Goal: Task Accomplishment & Management: Use online tool/utility

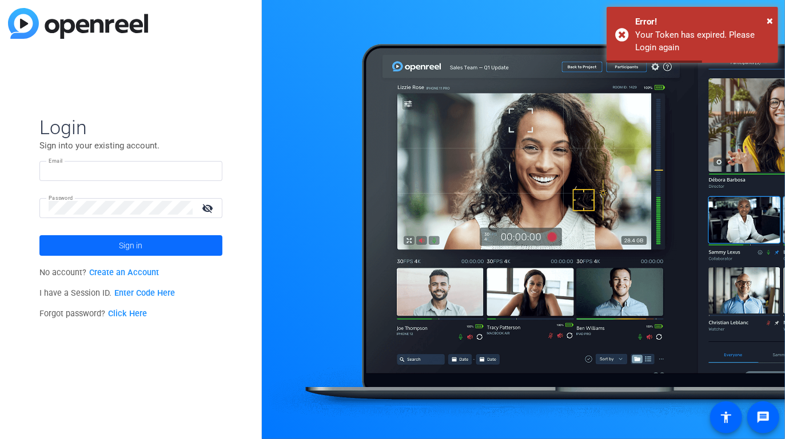
type input "[PERSON_NAME][EMAIL_ADDRESS][DOMAIN_NAME]"
click at [156, 246] on span at bounding box center [130, 245] width 183 height 27
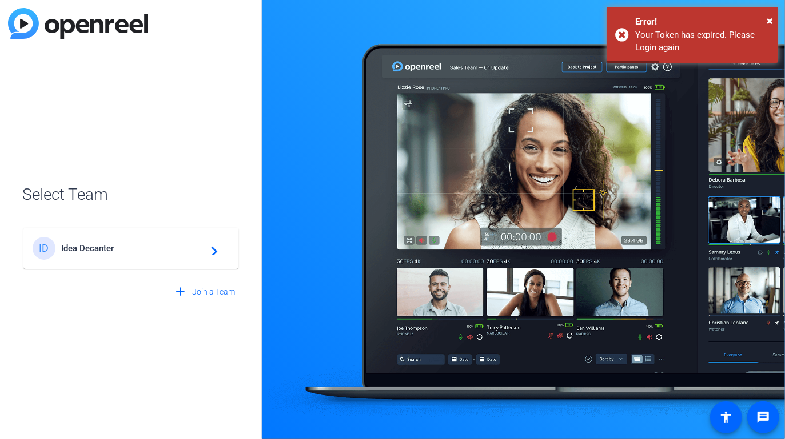
click at [149, 253] on span "Idea Decanter" at bounding box center [132, 248] width 143 height 10
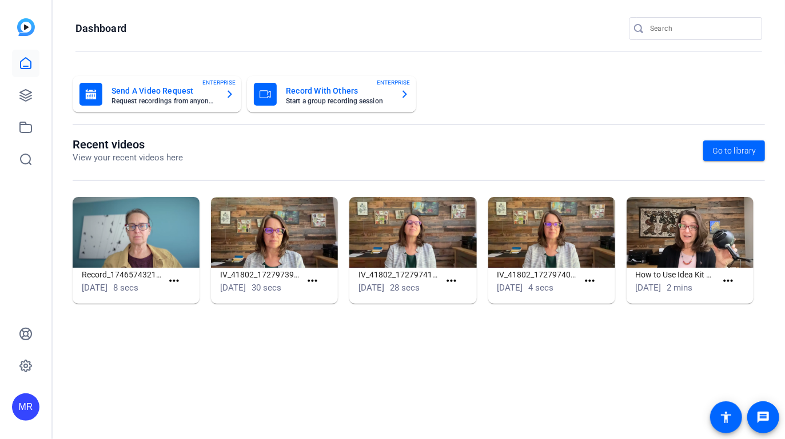
click at [663, 31] on input "Search" at bounding box center [701, 29] width 103 height 14
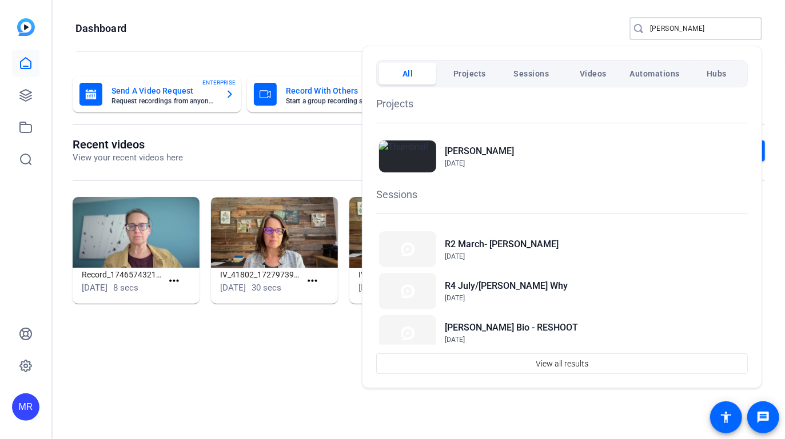
type input "jess"
click at [463, 73] on span "Projects" at bounding box center [469, 73] width 33 height 21
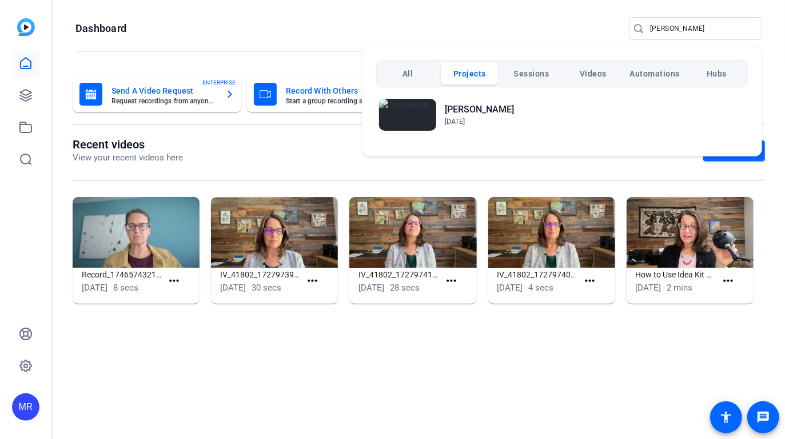
click at [164, 21] on div at bounding box center [392, 219] width 785 height 439
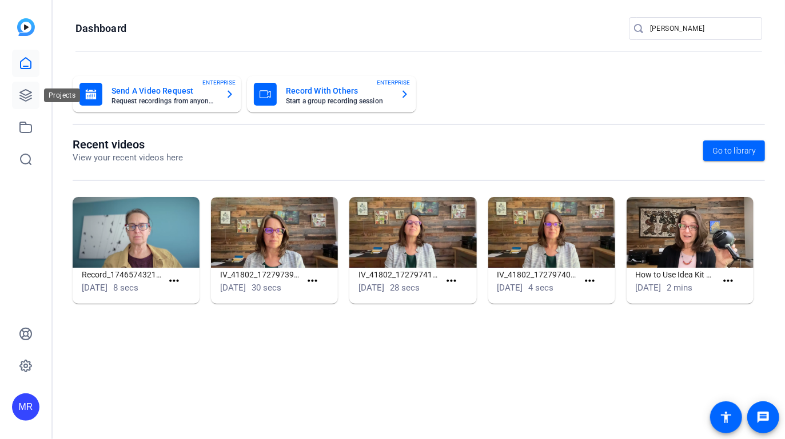
click at [27, 97] on icon at bounding box center [26, 96] width 14 height 14
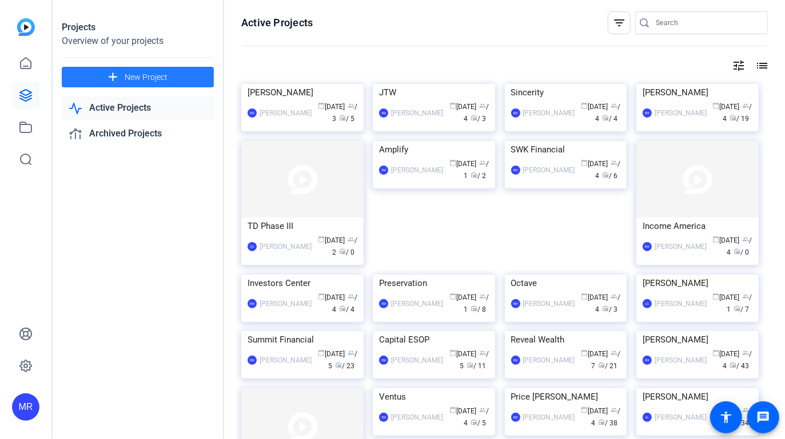
click at [143, 75] on span "New Project" at bounding box center [146, 77] width 43 height 12
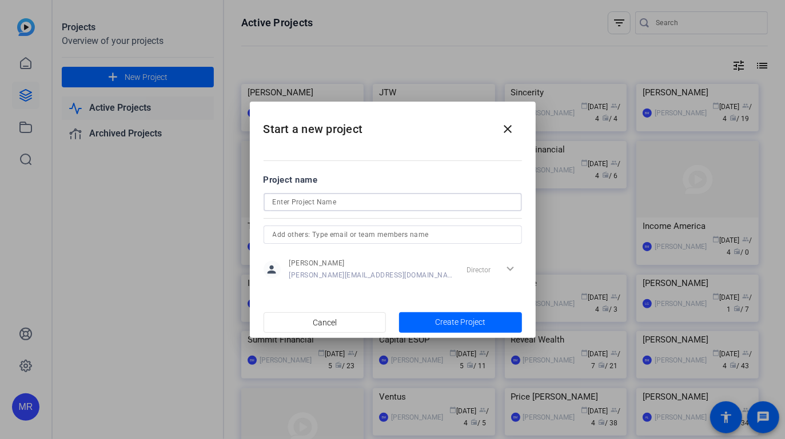
click at [318, 199] on input at bounding box center [393, 202] width 240 height 14
type input "Jessen"
click at [361, 231] on input "text" at bounding box center [393, 235] width 240 height 14
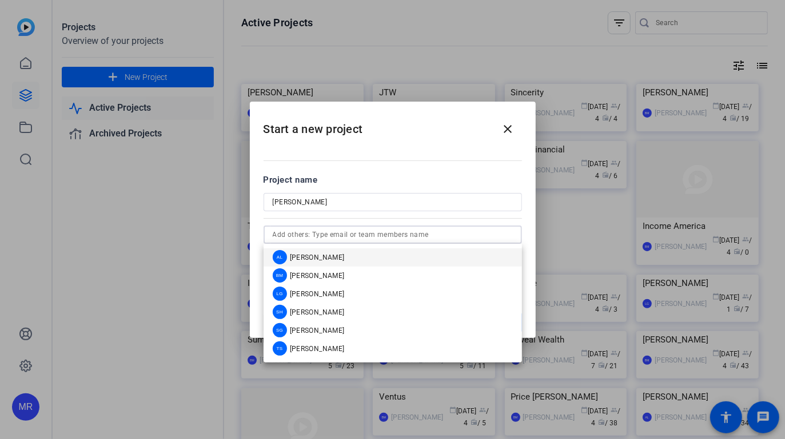
click at [353, 258] on mat-option "AL Audrey Lee" at bounding box center [392, 258] width 258 height 18
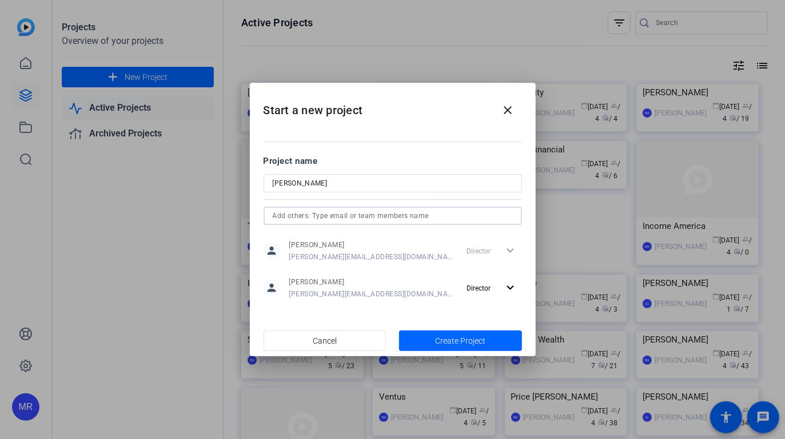
click at [353, 215] on input "text" at bounding box center [393, 216] width 240 height 14
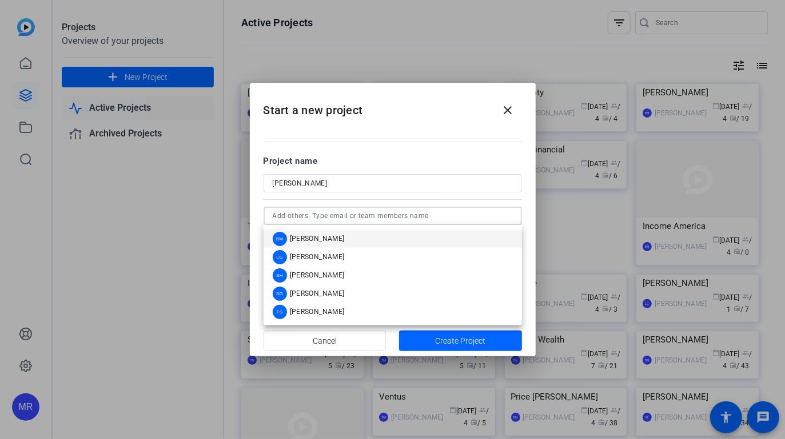
click at [346, 238] on mat-option "BM Betsy Mugavero" at bounding box center [392, 239] width 258 height 18
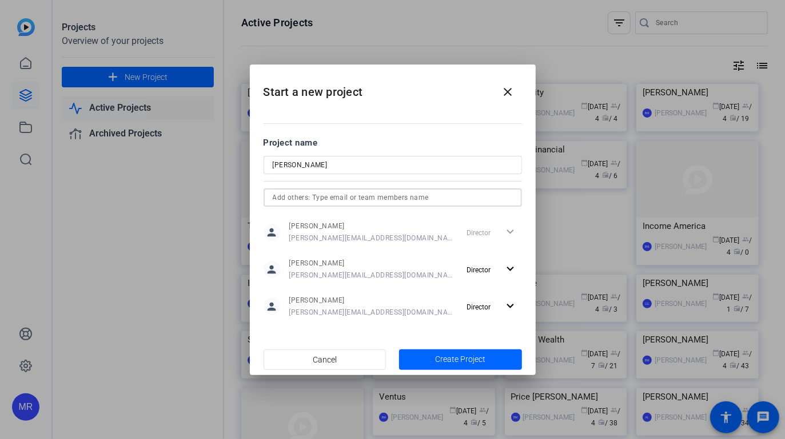
click at [339, 199] on input "text" at bounding box center [393, 198] width 240 height 14
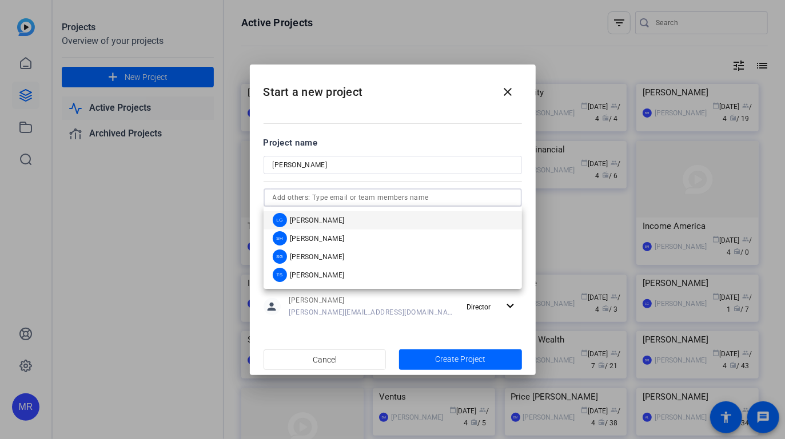
click at [334, 220] on span "Laura Garfield" at bounding box center [317, 220] width 55 height 9
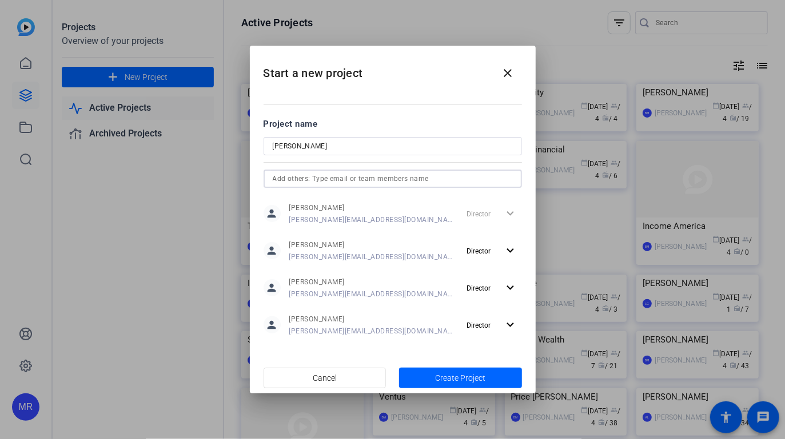
click at [335, 179] on input "text" at bounding box center [393, 179] width 240 height 14
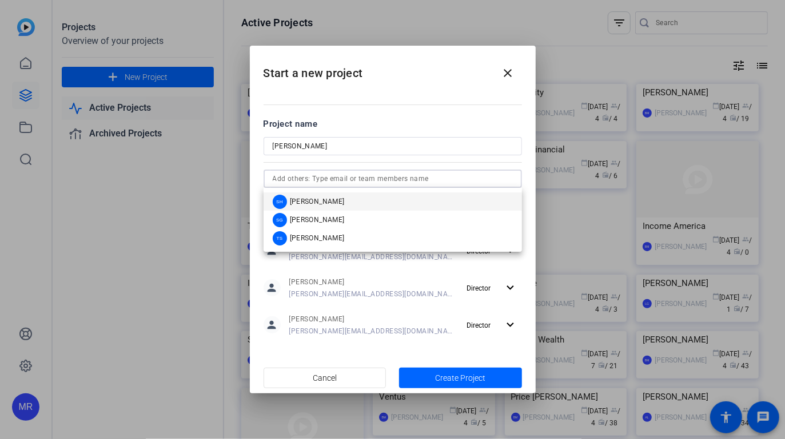
click at [327, 204] on mat-option "SH Sam Hale" at bounding box center [392, 202] width 258 height 18
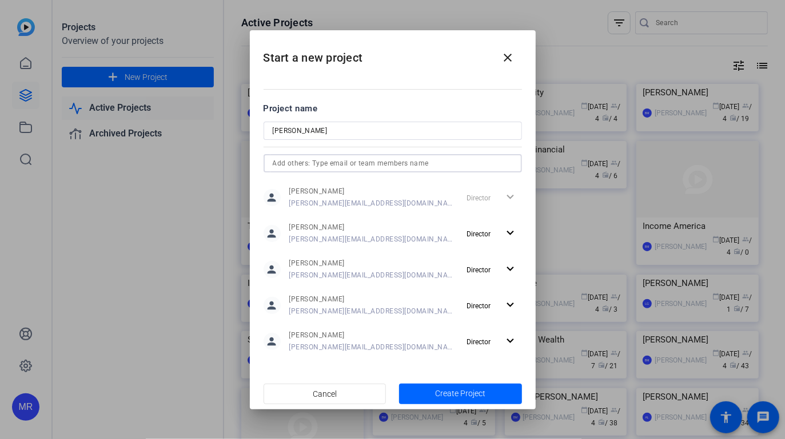
click at [335, 162] on input "text" at bounding box center [393, 164] width 240 height 14
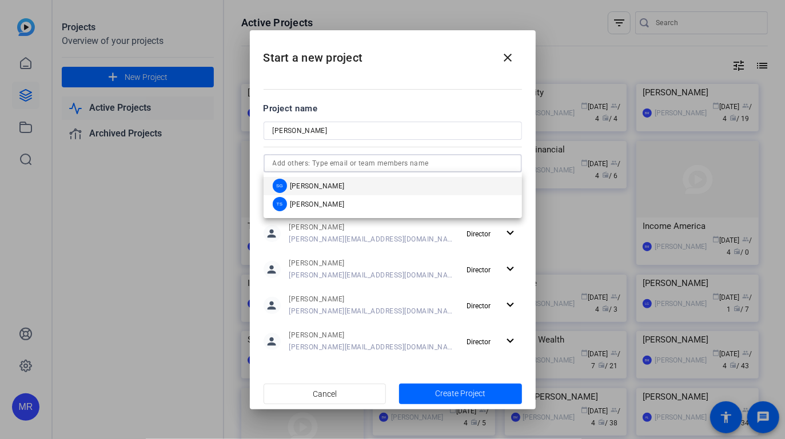
click at [329, 182] on span "Sharon Gottula" at bounding box center [317, 186] width 55 height 9
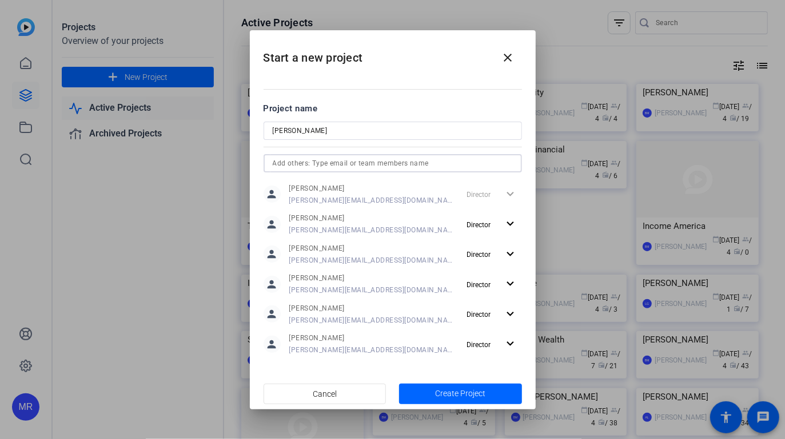
click at [330, 163] on input "text" at bounding box center [393, 164] width 240 height 14
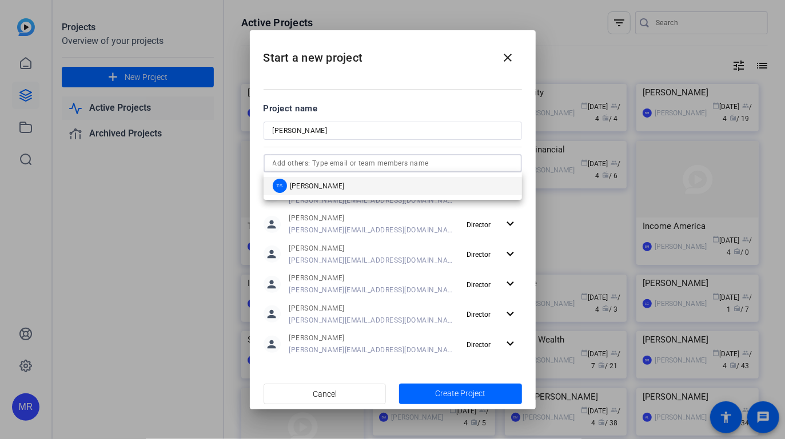
click at [325, 183] on span "Tracy Shaw" at bounding box center [317, 186] width 55 height 9
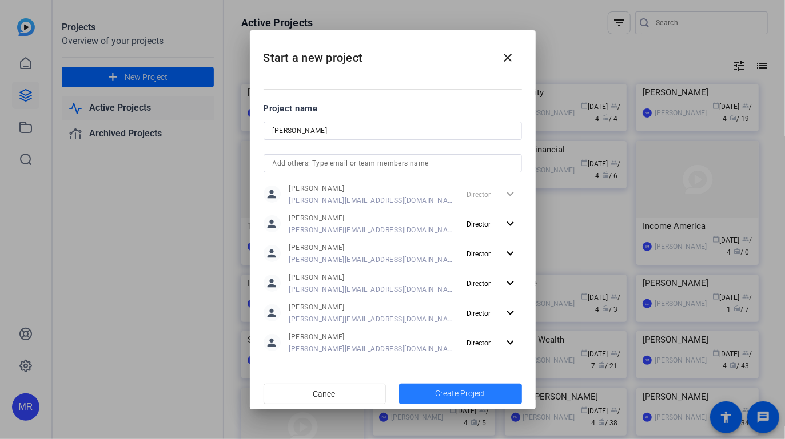
click at [445, 398] on span "Create Project" at bounding box center [460, 394] width 50 height 12
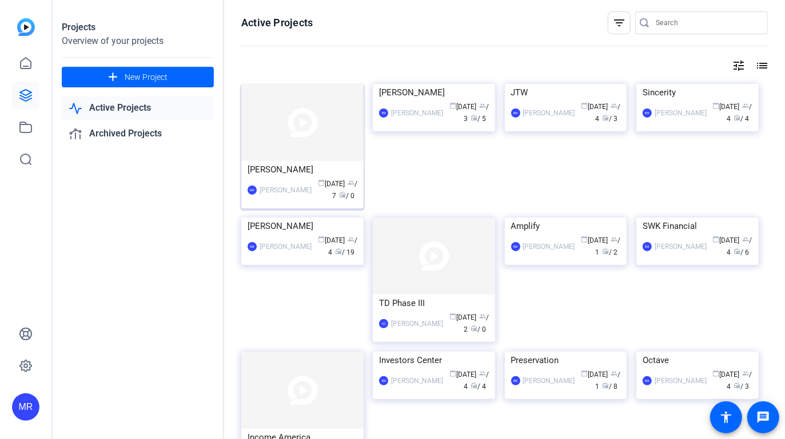
click at [269, 166] on div "Jessen" at bounding box center [302, 169] width 110 height 17
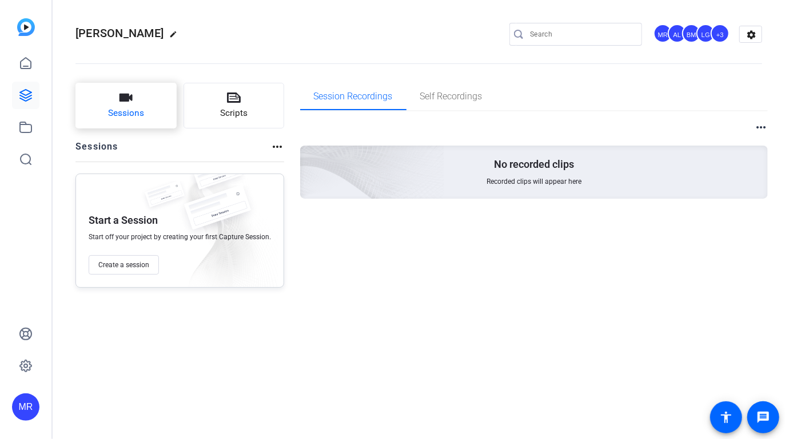
click at [130, 124] on button "Sessions" at bounding box center [125, 106] width 101 height 46
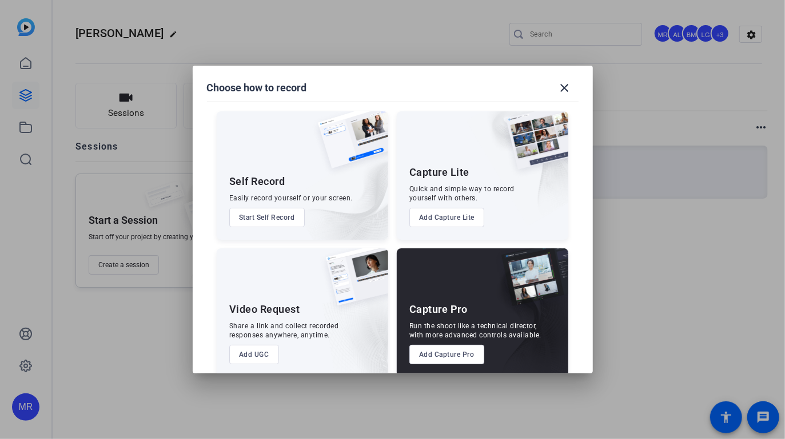
click at [463, 356] on button "Add Capture Pro" at bounding box center [446, 354] width 75 height 19
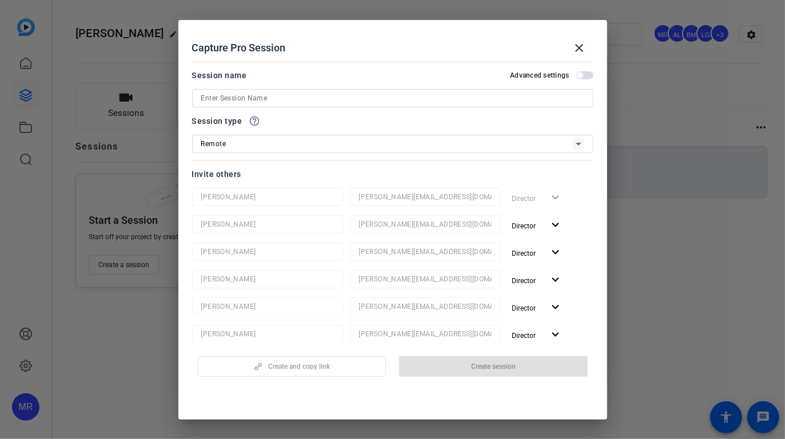
click at [22, 1] on div at bounding box center [392, 219] width 785 height 439
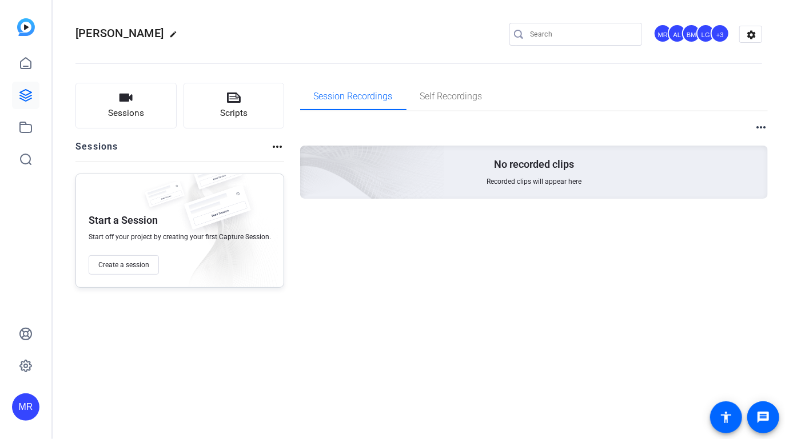
click at [169, 31] on mat-icon "edit" at bounding box center [176, 37] width 14 height 14
click at [137, 34] on input "Jessen" at bounding box center [122, 34] width 75 height 14
type input "Jessen Wealth Counseling"
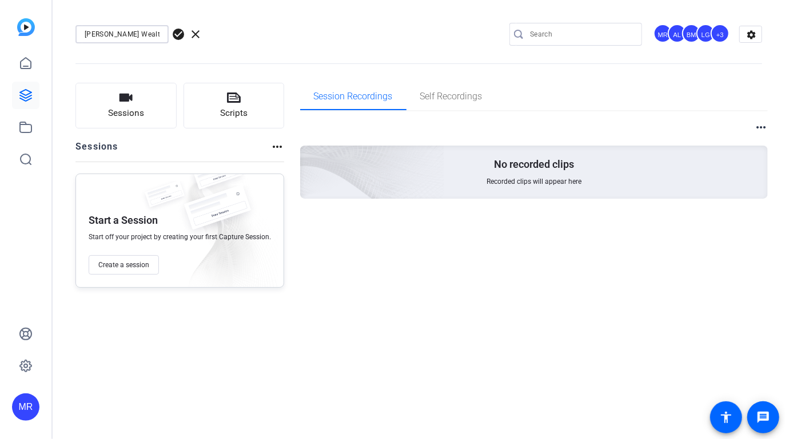
click at [177, 30] on span "check_circle" at bounding box center [178, 34] width 14 height 14
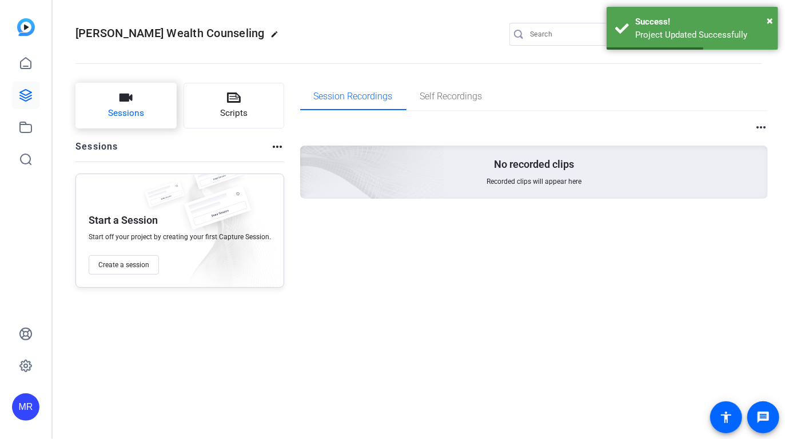
click at [127, 113] on span "Sessions" at bounding box center [126, 113] width 36 height 13
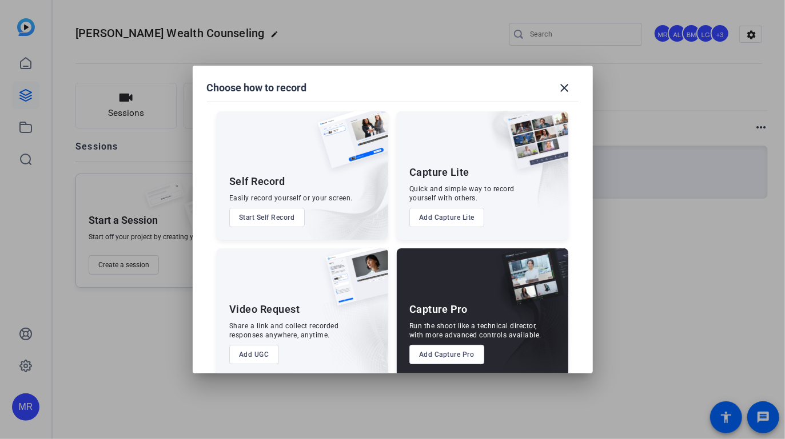
click at [58, 371] on div at bounding box center [392, 219] width 785 height 439
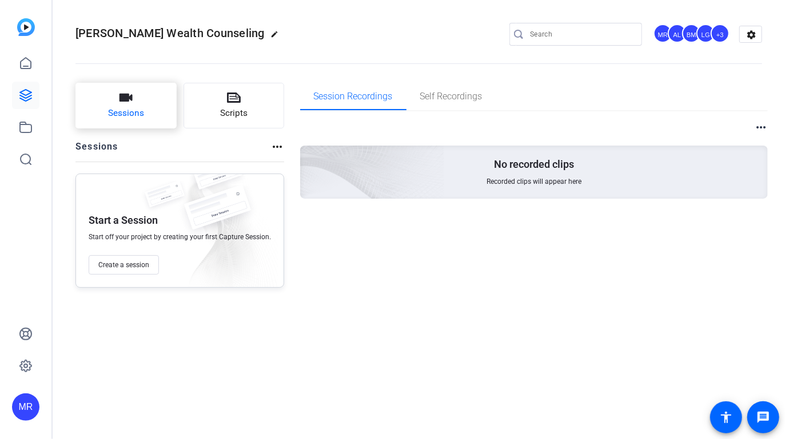
click at [150, 99] on button "Sessions" at bounding box center [125, 106] width 101 height 46
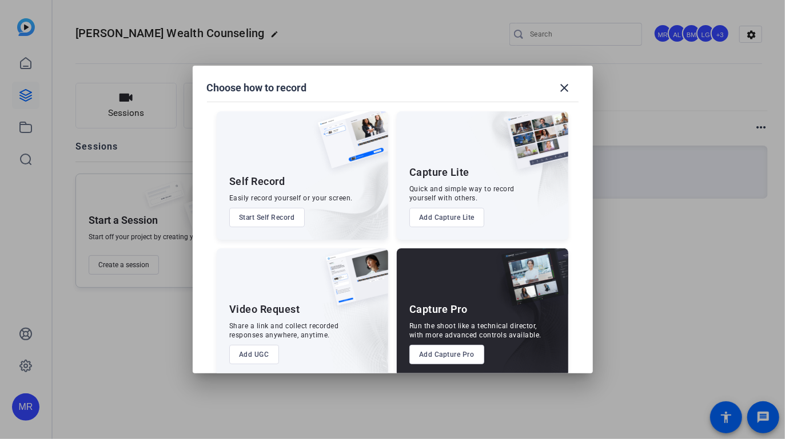
click at [424, 355] on button "Add Capture Pro" at bounding box center [446, 354] width 75 height 19
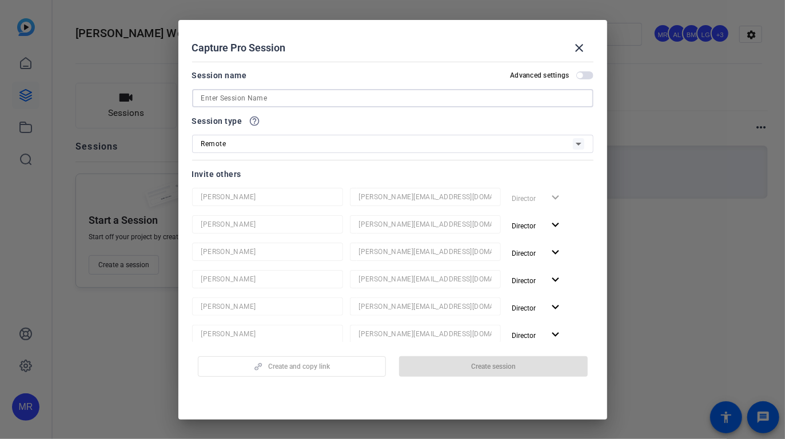
click at [215, 97] on input at bounding box center [392, 98] width 383 height 14
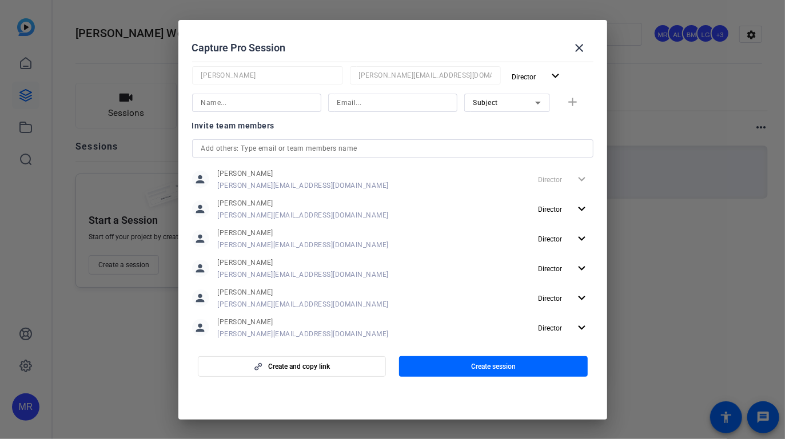
scroll to position [307, 0]
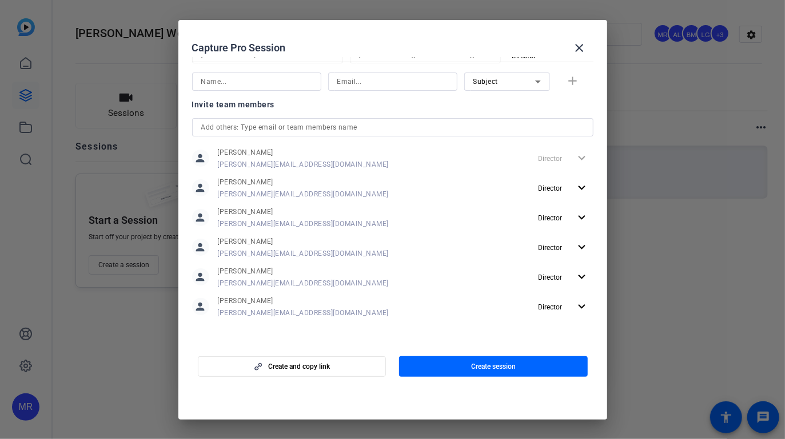
type input "IVI 2025"
click at [238, 127] on input "text" at bounding box center [392, 128] width 383 height 14
click at [235, 80] on input at bounding box center [256, 82] width 111 height 14
click at [459, 363] on span "button" at bounding box center [493, 366] width 189 height 27
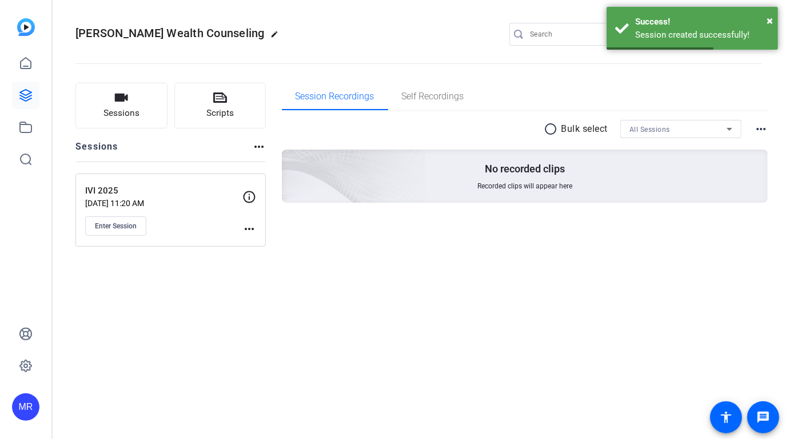
click at [309, 287] on div "Jessen Wealth Counseling edit MR AL BM LG +3 settings Sessions Scripts Sessions…" at bounding box center [419, 219] width 732 height 439
click at [218, 110] on span "Scripts" at bounding box center [219, 113] width 27 height 13
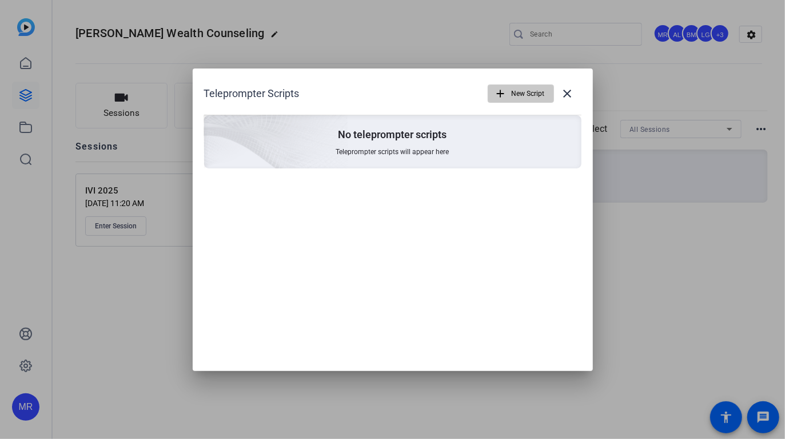
click at [521, 93] on span "New Script" at bounding box center [527, 94] width 33 height 22
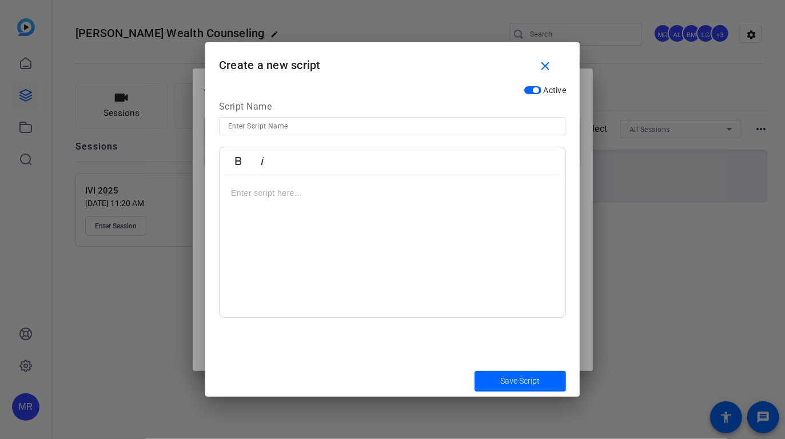
click at [326, 125] on input at bounding box center [392, 126] width 329 height 14
click at [279, 125] on input "Get More Refferals" at bounding box center [392, 126] width 329 height 14
type input "Get More Referrals"
click at [292, 198] on p at bounding box center [392, 193] width 323 height 13
click at [287, 266] on div "SMILE -----------------" at bounding box center [392, 246] width 346 height 143
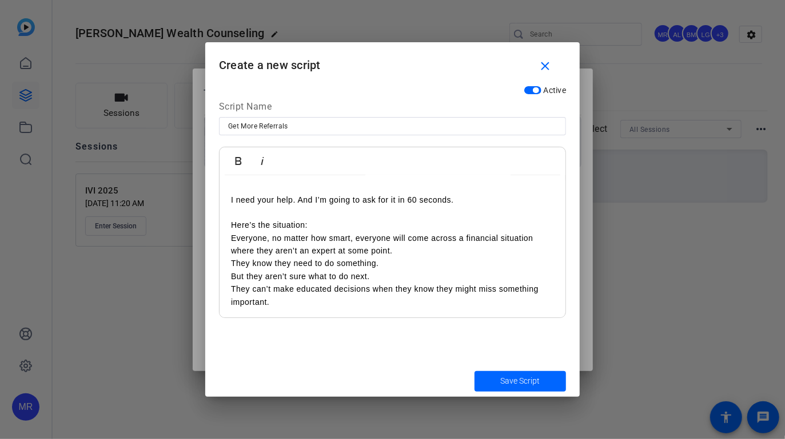
scroll to position [114, 0]
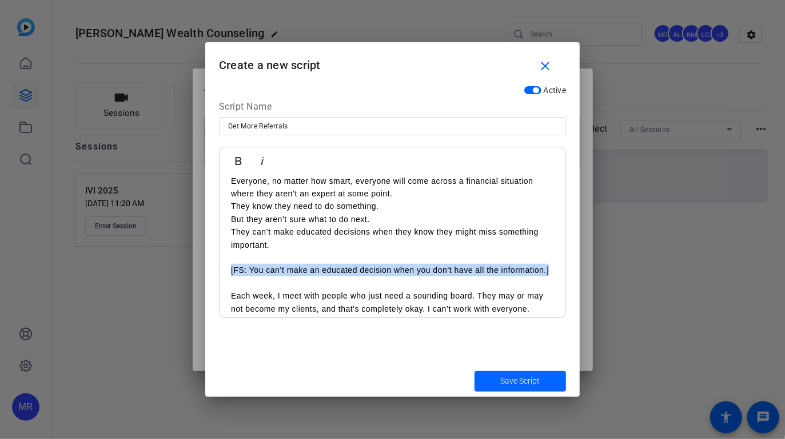
drag, startPoint x: 286, startPoint y: 284, endPoint x: 228, endPoint y: 270, distance: 59.3
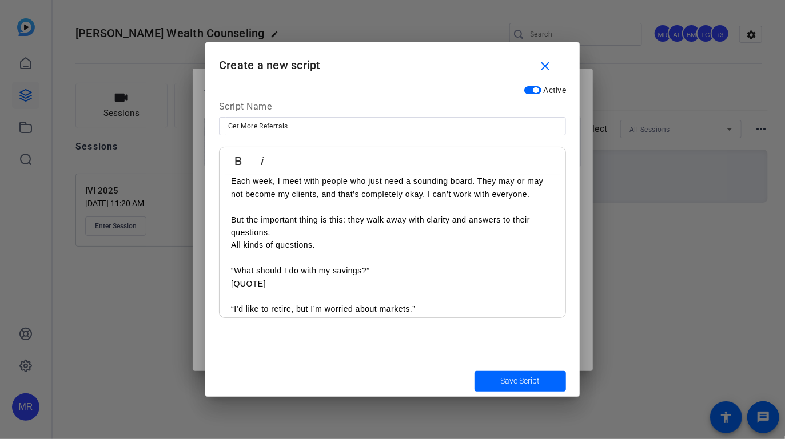
scroll to position [229, 0]
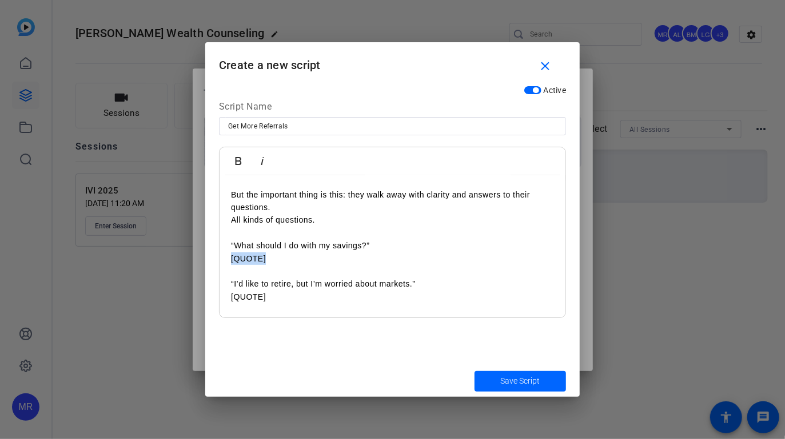
drag, startPoint x: 248, startPoint y: 258, endPoint x: 212, endPoint y: 256, distance: 36.1
click at [212, 256] on div "Active Script Name Get More Referrals Bold Italic SMILE ----------------- I nee…" at bounding box center [392, 223] width 374 height 286
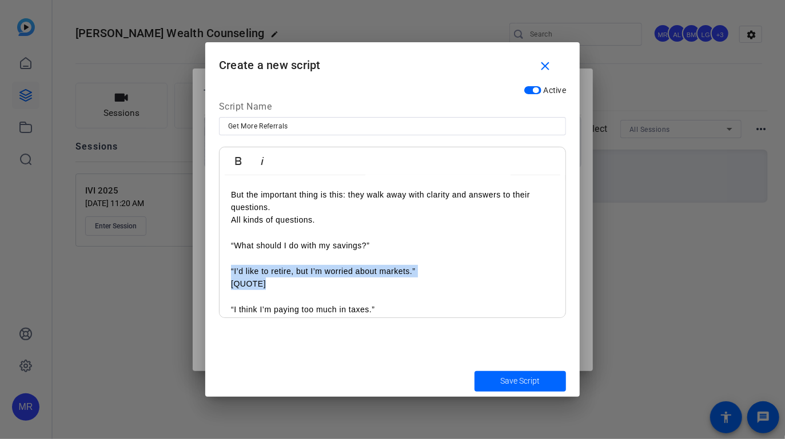
drag, startPoint x: 274, startPoint y: 283, endPoint x: 214, endPoint y: 276, distance: 60.4
click at [214, 276] on div "Active Script Name Get More Referrals Bold Italic SMILE ----------------- I nee…" at bounding box center [392, 223] width 374 height 286
drag, startPoint x: 272, startPoint y: 286, endPoint x: 219, endPoint y: 284, distance: 52.6
click at [221, 285] on div "SMILE ----------------- I need your help. And I’m going to ask for it in 60 sec…" at bounding box center [392, 438] width 346 height 982
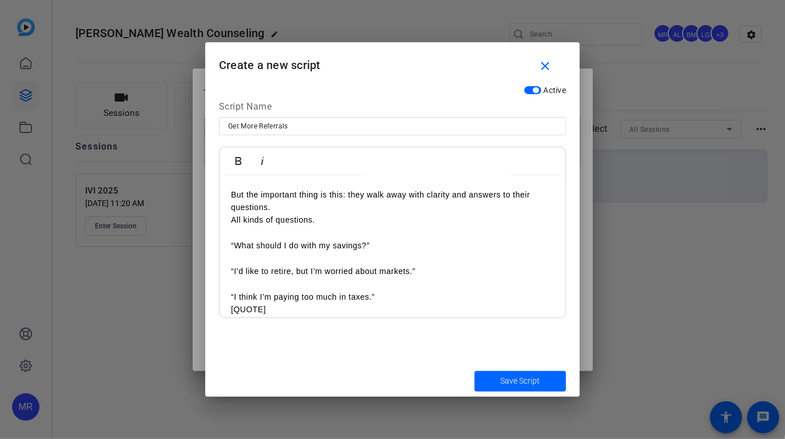
scroll to position [286, 0]
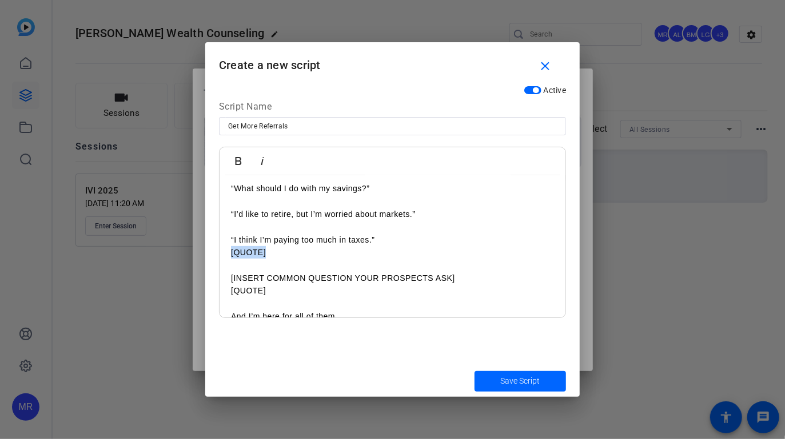
drag, startPoint x: 270, startPoint y: 255, endPoint x: 218, endPoint y: 253, distance: 52.1
click at [218, 253] on div "Active Script Name Get More Referrals Bold Italic SMILE ----------------- I nee…" at bounding box center [392, 223] width 374 height 286
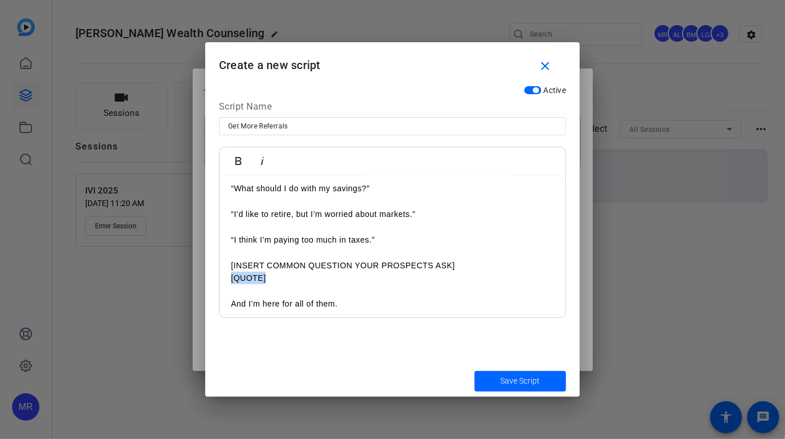
drag, startPoint x: 269, startPoint y: 282, endPoint x: 223, endPoint y: 282, distance: 45.7
click at [223, 282] on div "SMILE ----------------- I need your help. And I’m going to ask for it in 60 sec…" at bounding box center [392, 368] width 346 height 957
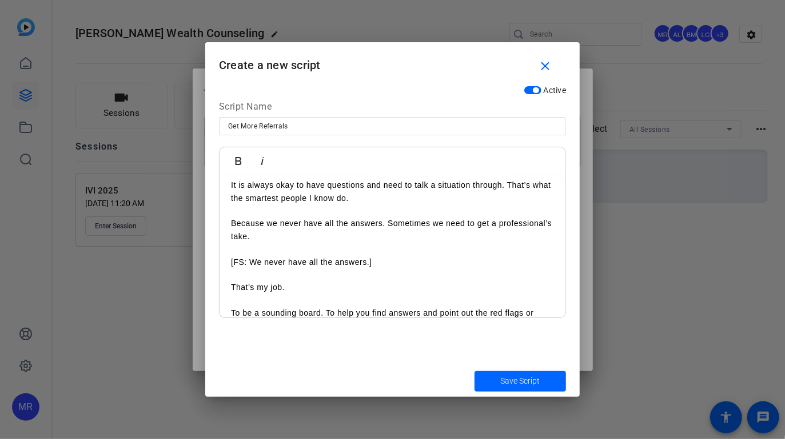
scroll to position [743, 0]
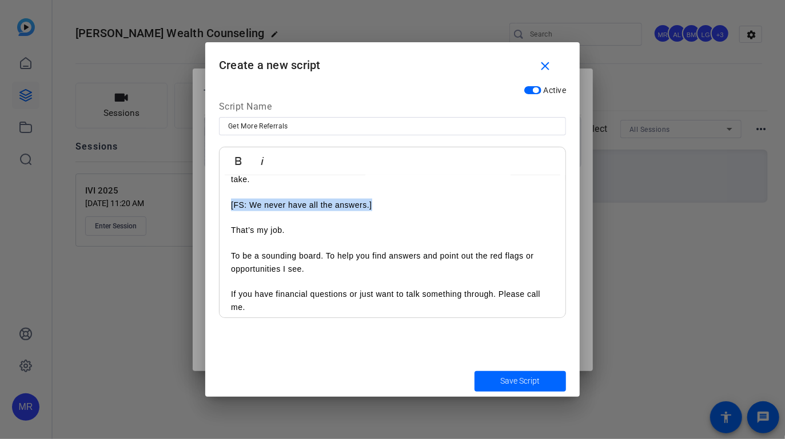
drag, startPoint x: 334, startPoint y: 201, endPoint x: 221, endPoint y: 206, distance: 113.3
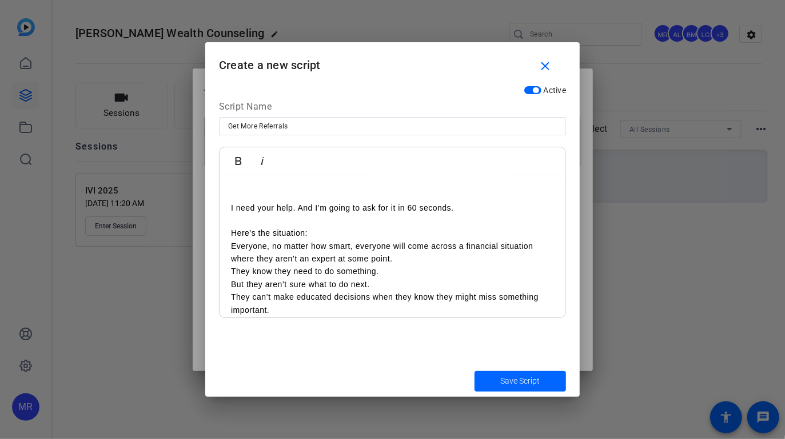
scroll to position [0, 0]
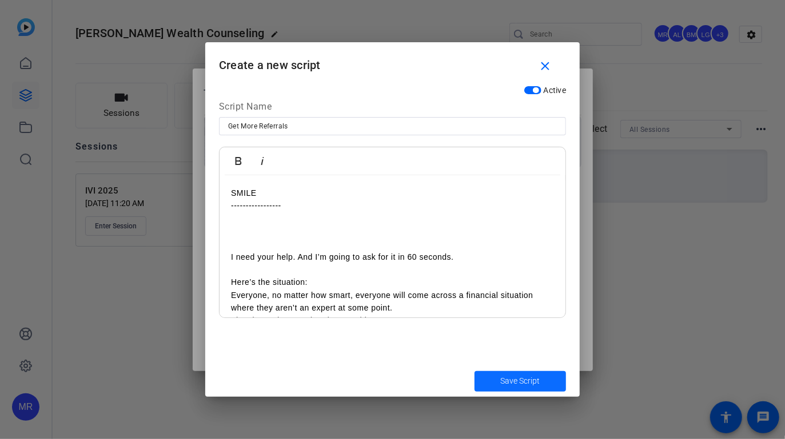
click at [521, 382] on span "Save Script" at bounding box center [520, 381] width 39 height 12
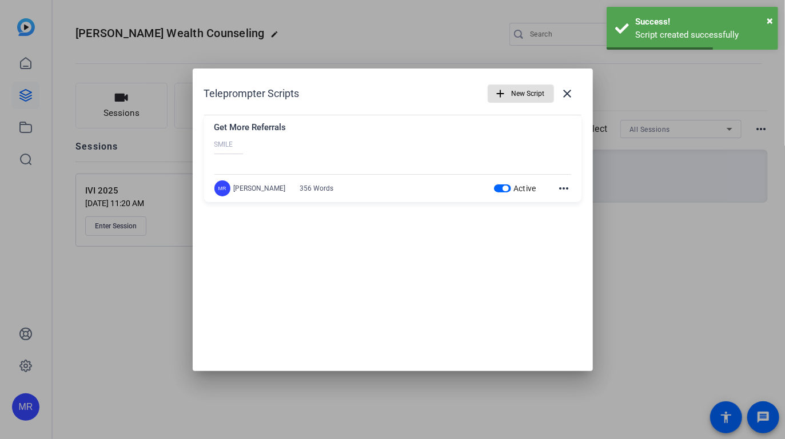
click at [511, 95] on span "New Script" at bounding box center [527, 94] width 33 height 22
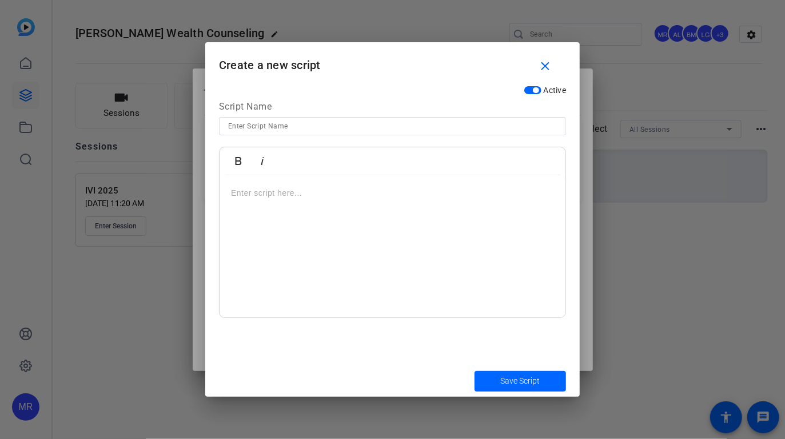
click at [268, 125] on input at bounding box center [392, 126] width 329 height 14
click at [239, 127] on input "Recency" at bounding box center [392, 126] width 329 height 14
drag, startPoint x: 239, startPoint y: 127, endPoint x: 311, endPoint y: 117, distance: 72.7
click at [311, 117] on div "Script Name Recency Bold Italic Enter script here..." at bounding box center [392, 209] width 347 height 218
click at [298, 125] on input "Recency" at bounding box center [392, 126] width 329 height 14
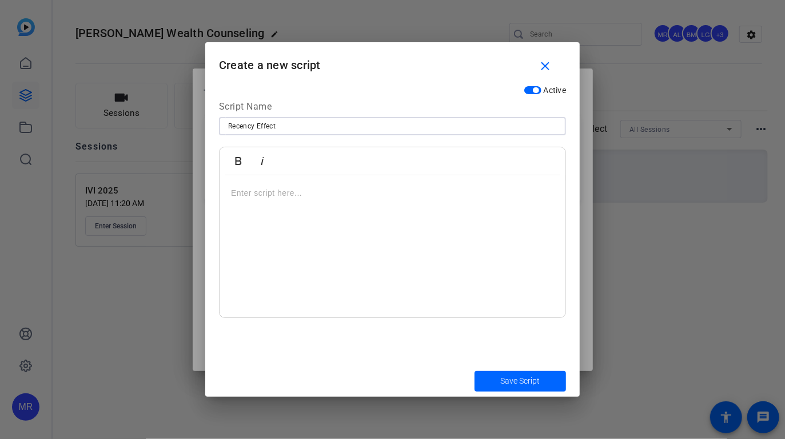
type input "Recency Effect"
click at [299, 195] on p at bounding box center [392, 193] width 323 height 13
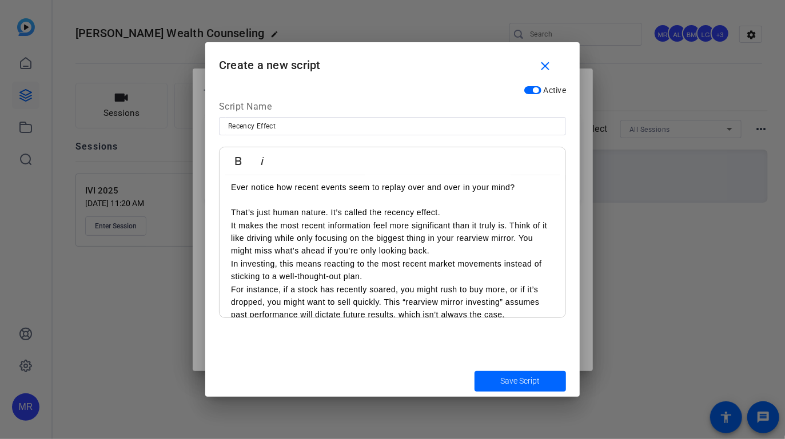
scroll to position [93, 0]
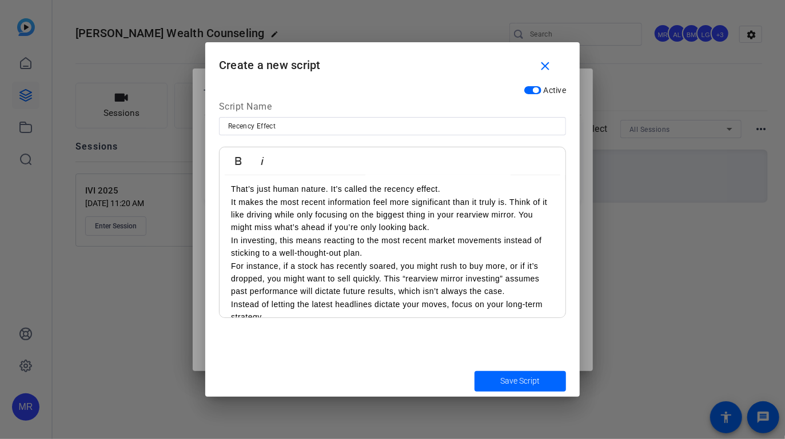
click at [439, 227] on p "It makes the most recent information feel more significant than it truly is. Th…" at bounding box center [392, 215] width 323 height 38
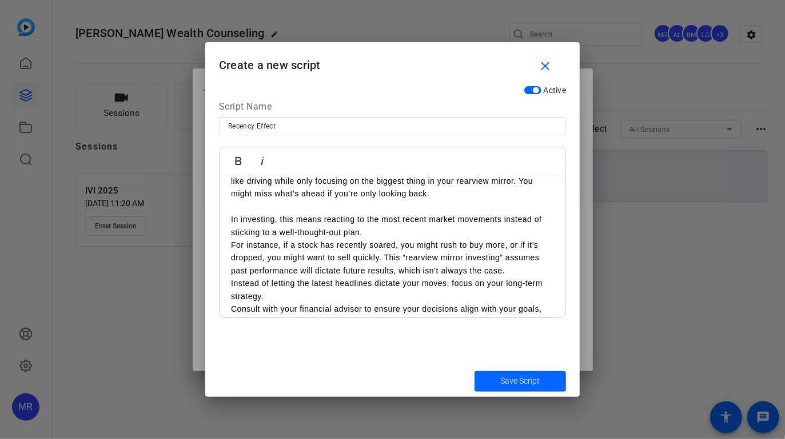
scroll to position [150, 0]
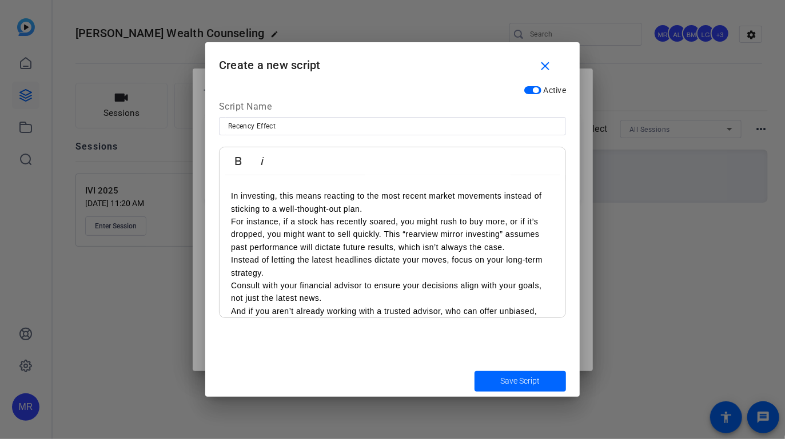
click at [391, 211] on p "In investing, this means reacting to the most recent market movements instead o…" at bounding box center [392, 203] width 323 height 26
click at [315, 277] on p "Instead of letting the latest headlines dictate your moves, focus on your long-…" at bounding box center [392, 267] width 323 height 26
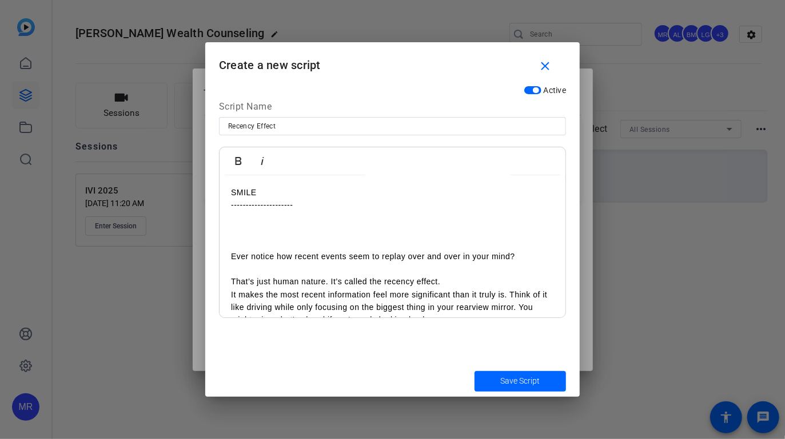
scroll to position [0, 0]
click at [524, 389] on span "submit" at bounding box center [519, 381] width 91 height 27
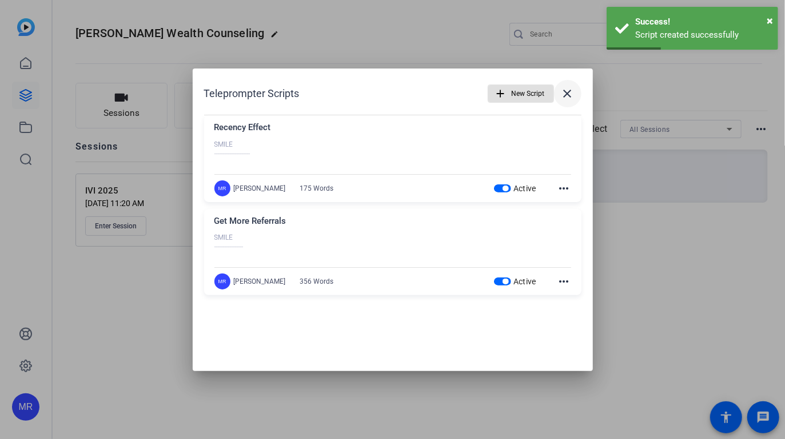
click at [567, 95] on mat-icon "close" at bounding box center [568, 94] width 14 height 14
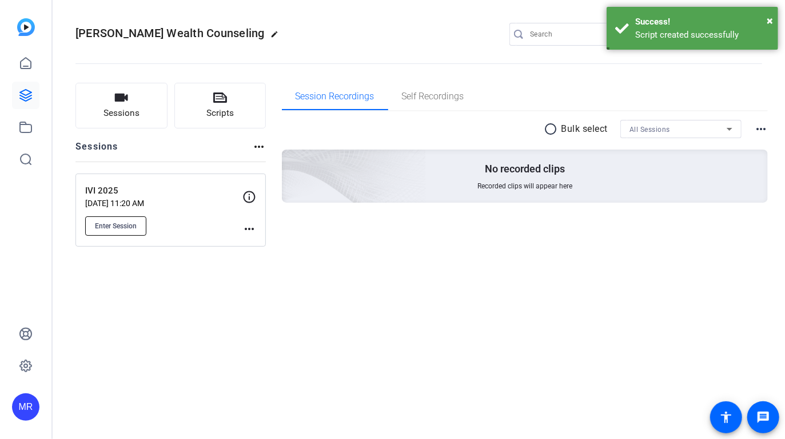
click at [114, 222] on span "Enter Session" at bounding box center [116, 226] width 42 height 9
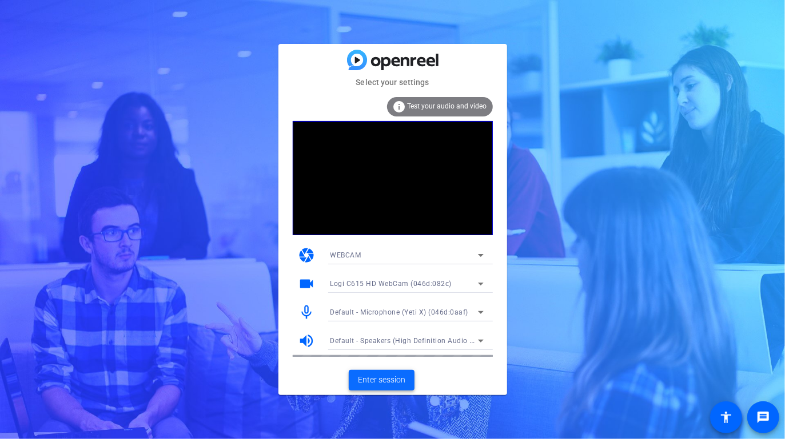
click at [394, 376] on span "Enter session" at bounding box center [381, 380] width 47 height 12
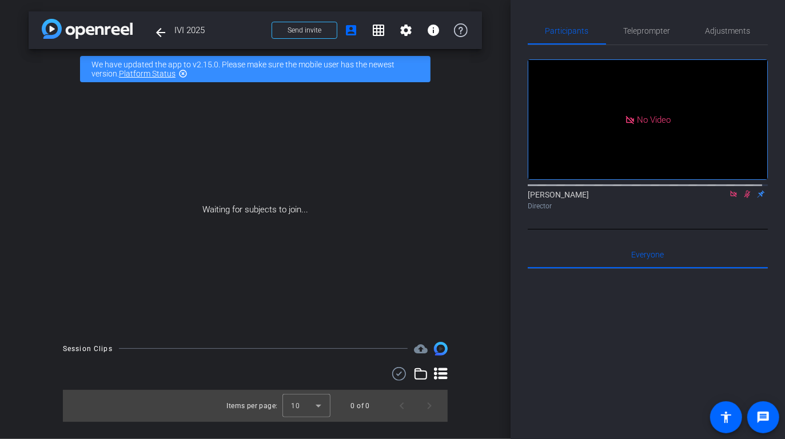
click at [32, 334] on div "arrow_back IVI 2025 Back to project Send invite account_box grid_on settings in…" at bounding box center [255, 219] width 510 height 439
click at [724, 37] on span "Adjustments" at bounding box center [727, 30] width 45 height 27
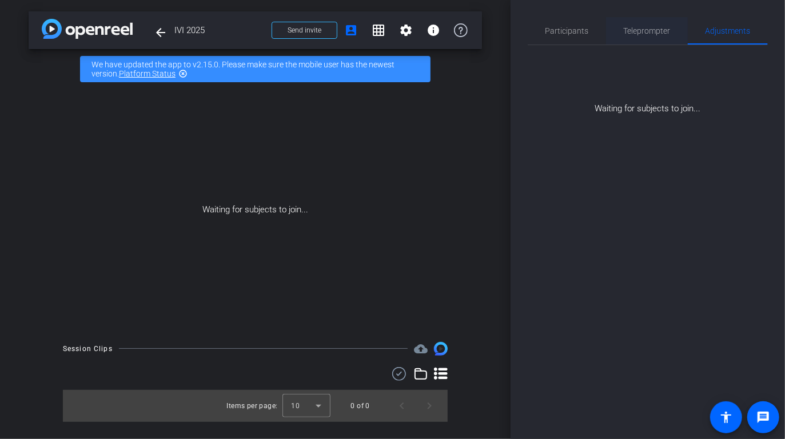
click at [667, 37] on span "Teleprompter" at bounding box center [646, 30] width 47 height 27
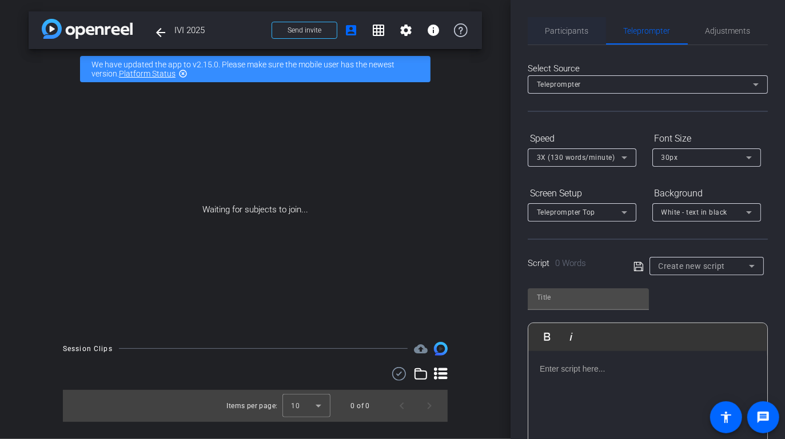
click at [584, 33] on span "Participants" at bounding box center [566, 31] width 43 height 8
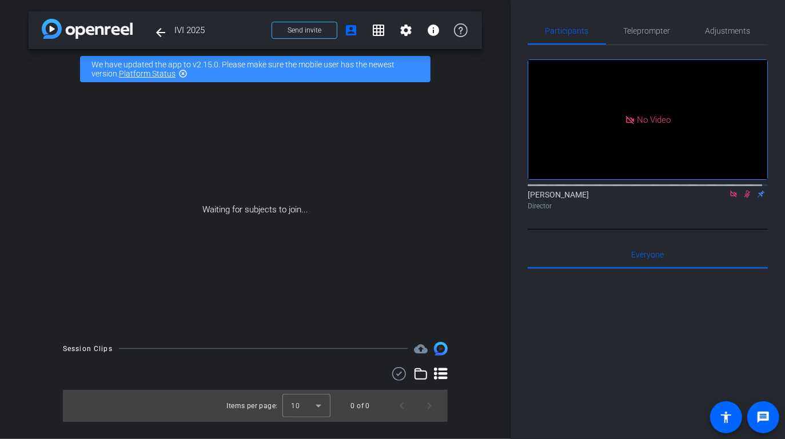
drag, startPoint x: 724, startPoint y: 159, endPoint x: 730, endPoint y: 166, distance: 9.3
click at [729, 190] on icon at bounding box center [733, 194] width 9 height 8
click at [730, 198] on icon at bounding box center [733, 194] width 6 height 7
click at [733, 34] on span "Adjustments" at bounding box center [727, 31] width 45 height 8
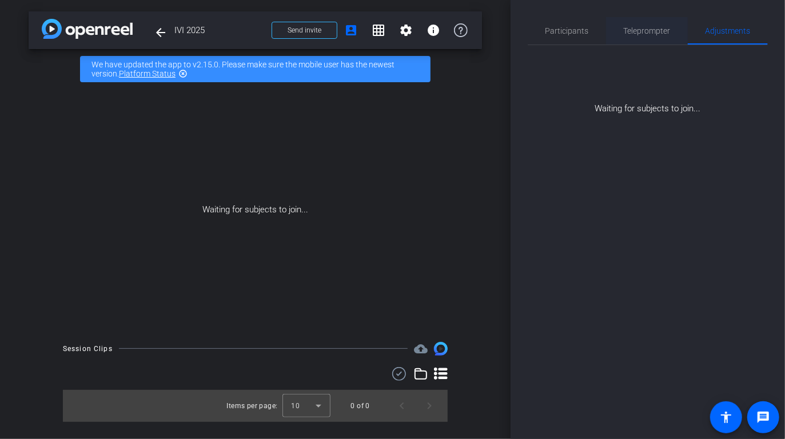
click at [659, 30] on span "Teleprompter" at bounding box center [646, 31] width 47 height 8
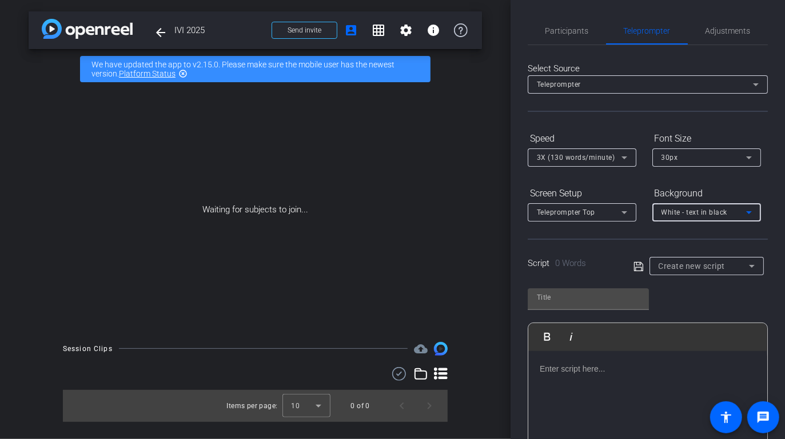
click at [700, 211] on span "White - text in black" at bounding box center [694, 213] width 66 height 8
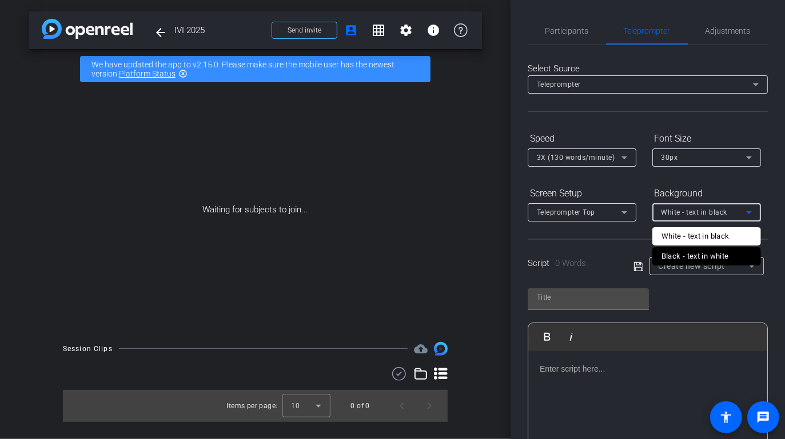
drag, startPoint x: 705, startPoint y: 254, endPoint x: 691, endPoint y: 251, distance: 14.0
click at [705, 254] on div "Black - text in white" at bounding box center [694, 257] width 67 height 14
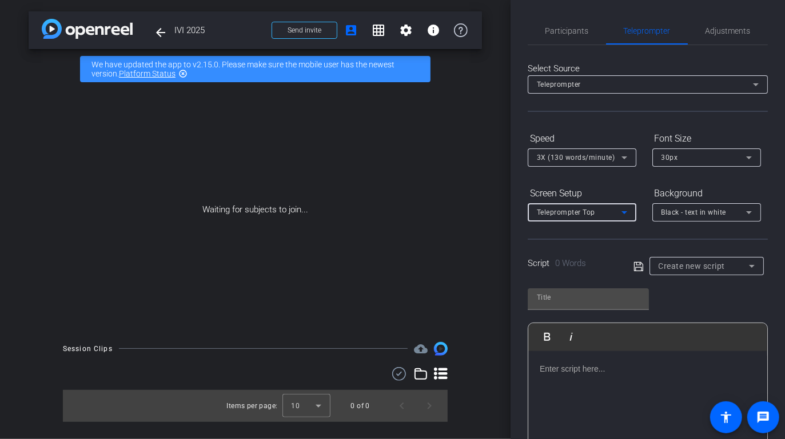
click at [591, 211] on span "Teleprompter Top" at bounding box center [566, 213] width 58 height 8
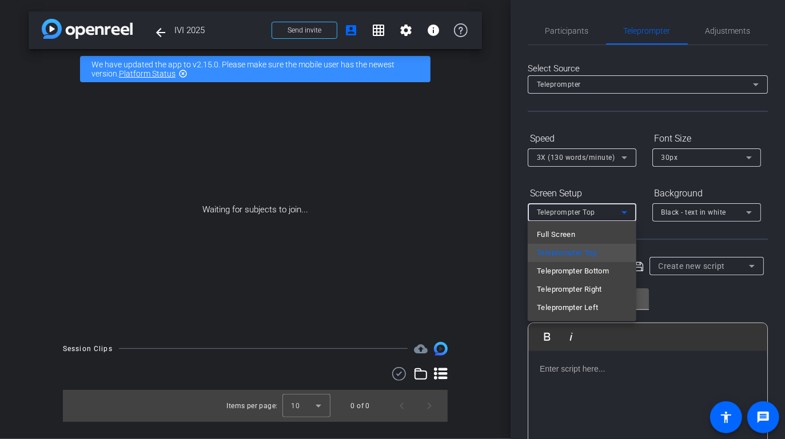
click at [587, 307] on span "Teleprompter Left" at bounding box center [567, 308] width 61 height 14
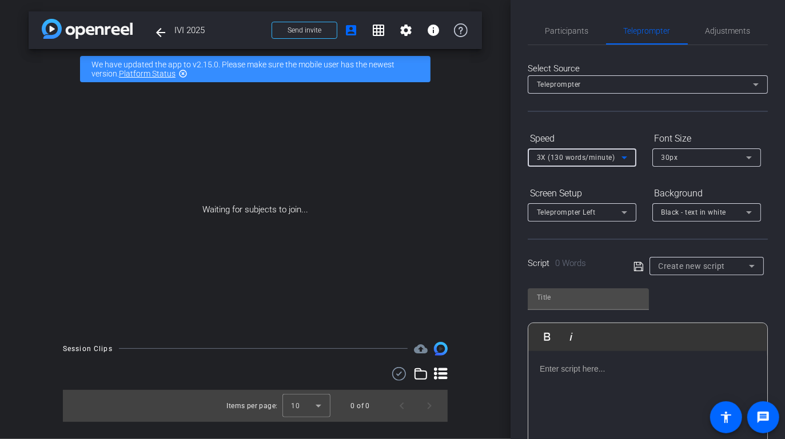
click at [589, 162] on div "3X (130 words/minute)" at bounding box center [579, 157] width 85 height 14
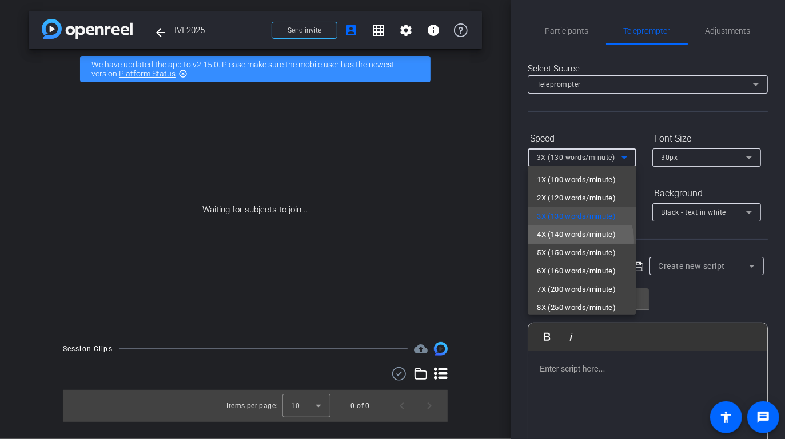
click at [579, 241] on span "4X (140 words/minute)" at bounding box center [576, 235] width 79 height 14
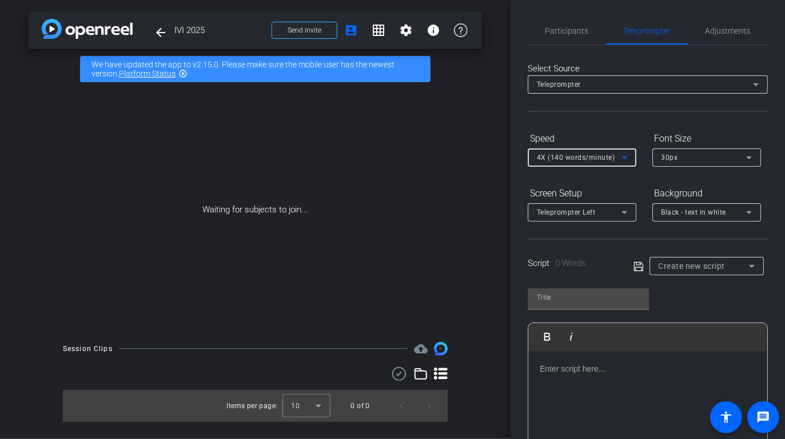
click at [702, 158] on div "30px" at bounding box center [703, 157] width 85 height 14
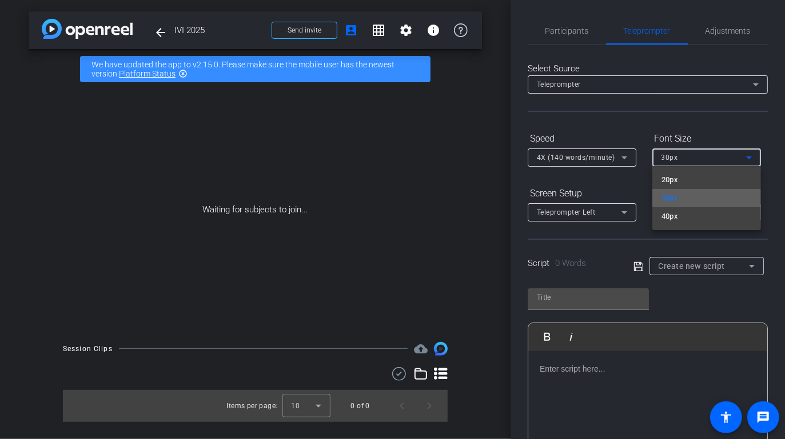
click at [694, 197] on mat-option "30px" at bounding box center [706, 198] width 109 height 18
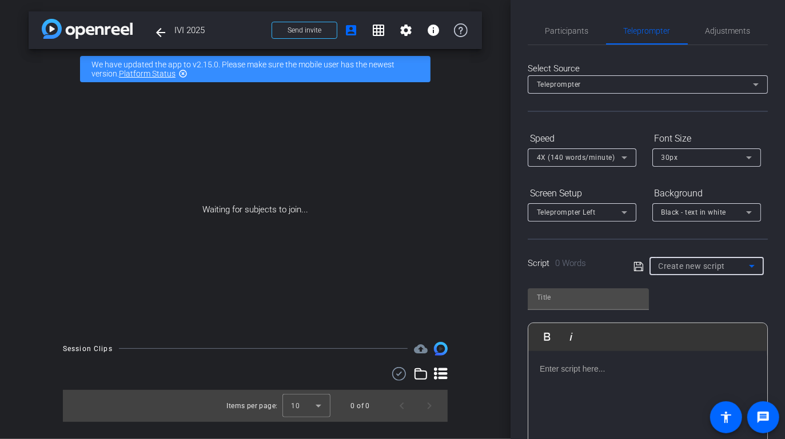
click at [701, 264] on span "Create new script" at bounding box center [691, 266] width 67 height 9
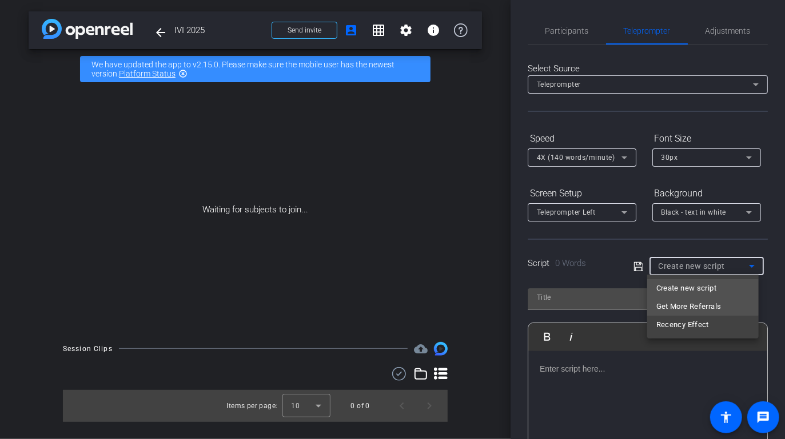
click at [690, 305] on span "Get More Referrals" at bounding box center [688, 307] width 65 height 14
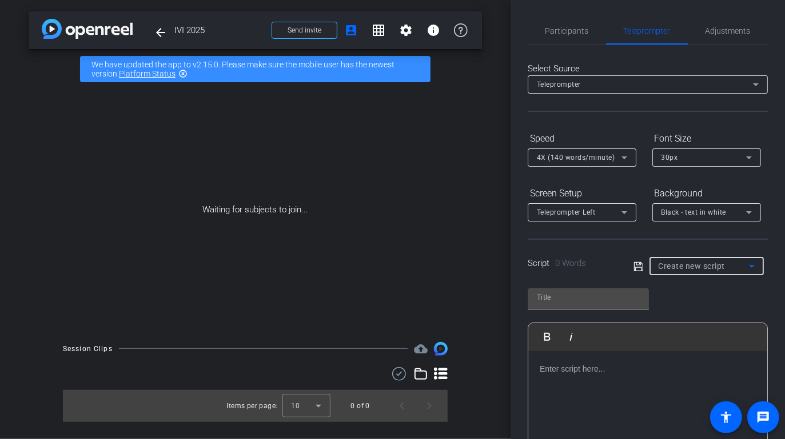
type input "Get More Referrals"
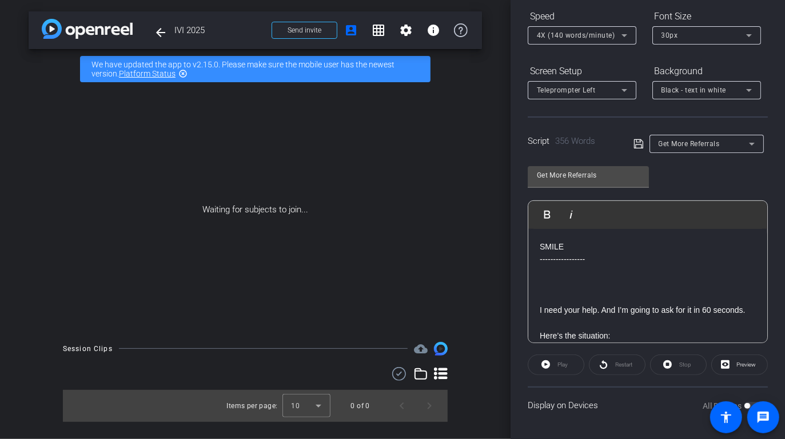
click at [631, 284] on p at bounding box center [647, 285] width 216 height 13
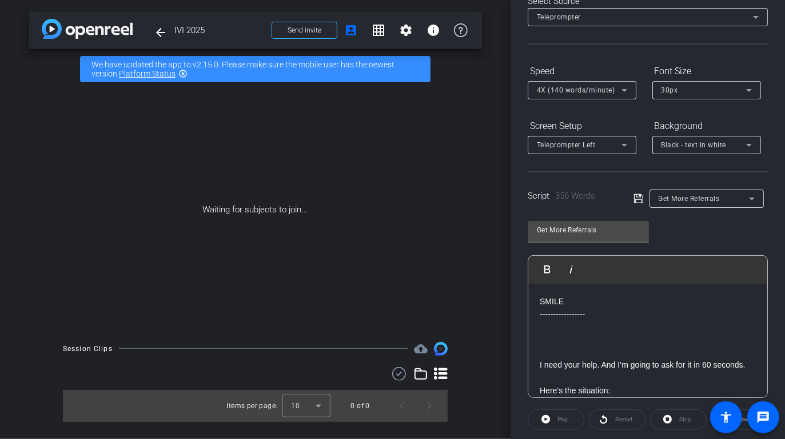
scroll to position [122, 0]
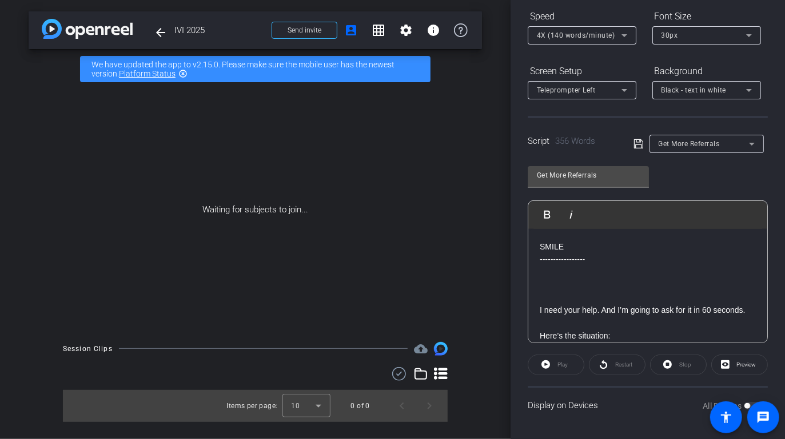
click at [616, 317] on p "I need your help. And I’m going to ask for it in 60 seconds." at bounding box center [647, 310] width 216 height 13
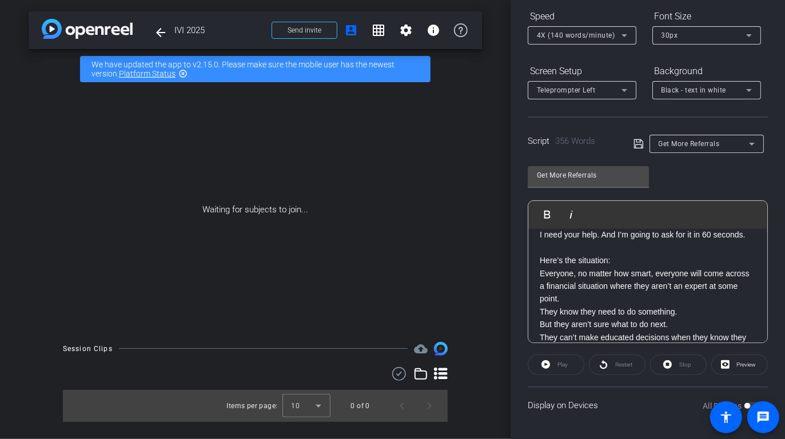
scroll to position [0, 0]
